Goal: Task Accomplishment & Management: Complete application form

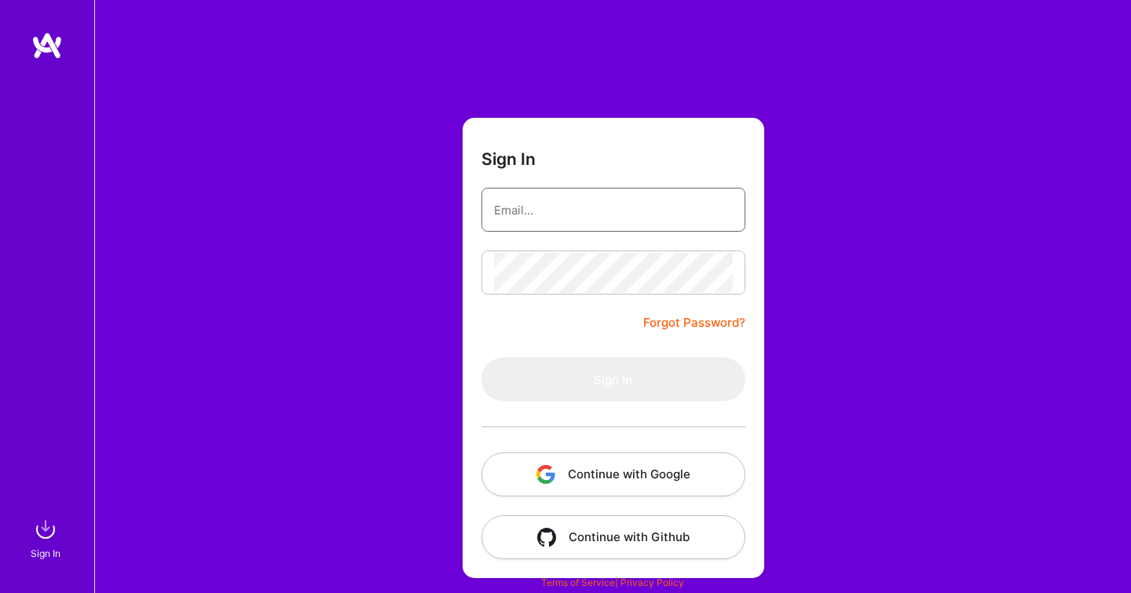
type input "bh.getme@gmail.com"
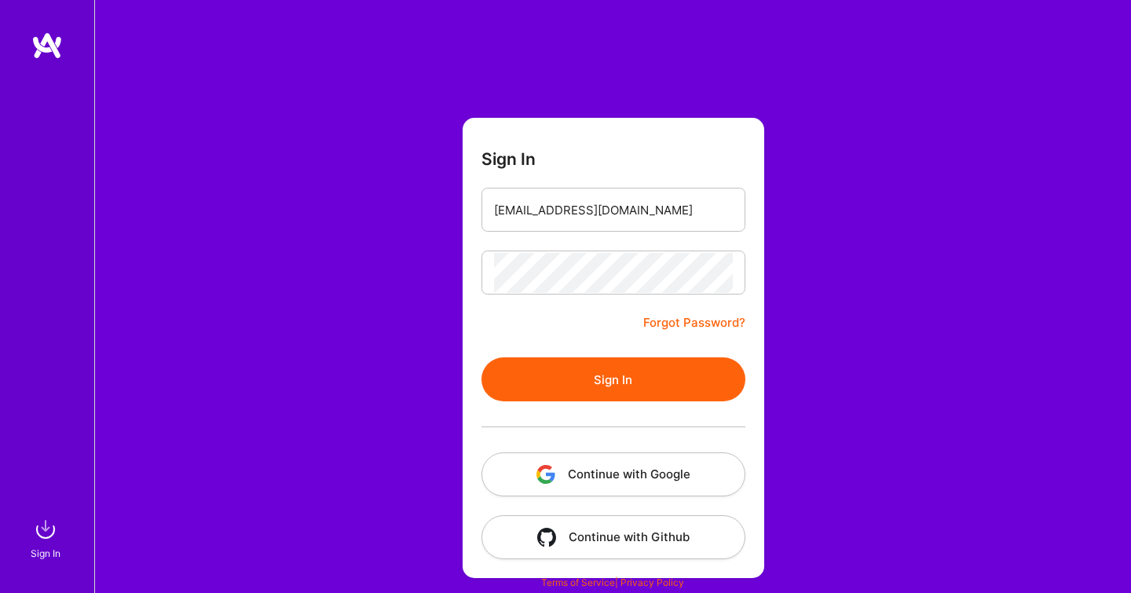
click at [517, 376] on button "Sign In" at bounding box center [613, 379] width 264 height 44
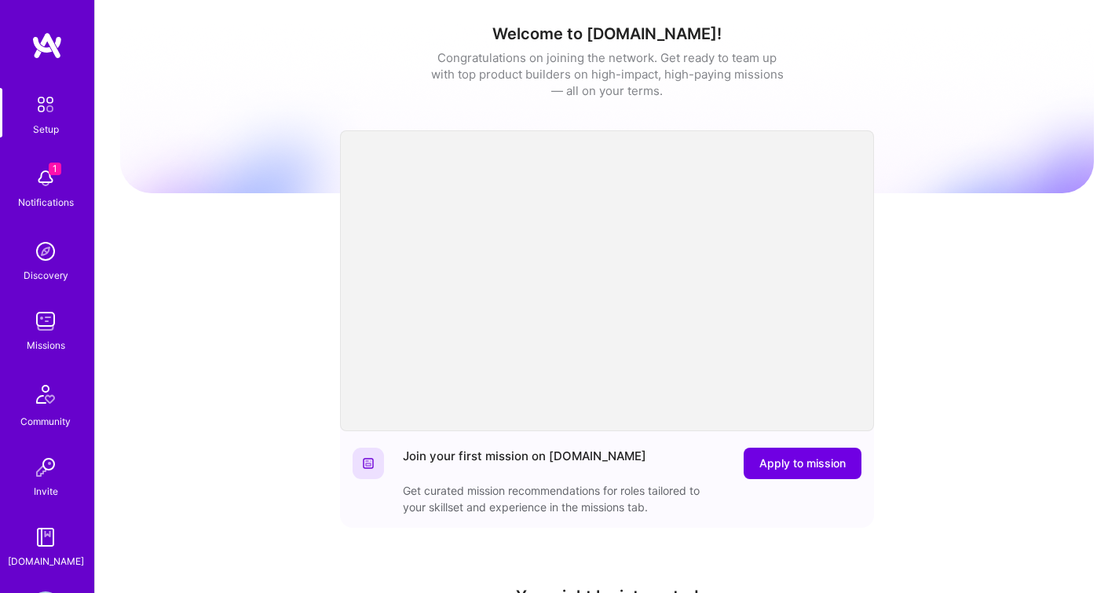
click at [52, 192] on img at bounding box center [45, 178] width 31 height 31
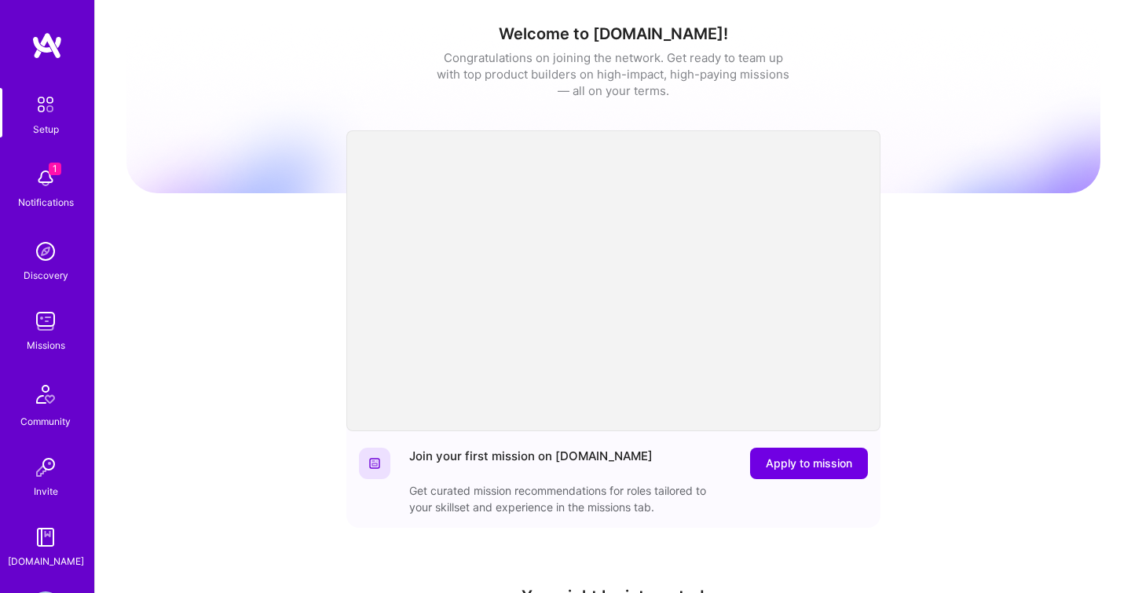
click at [43, 190] on div "Setup 1 Notifications Discovery Missions Community Invite A.Guide" at bounding box center [47, 328] width 94 height 481
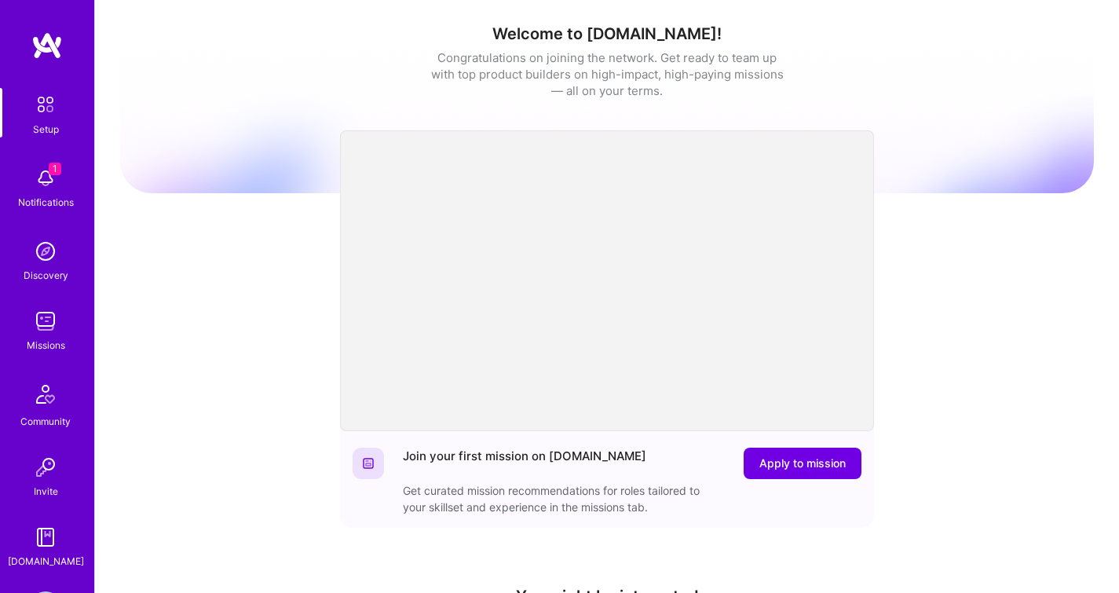
click at [46, 182] on img at bounding box center [45, 178] width 31 height 31
